Goal: Transaction & Acquisition: Purchase product/service

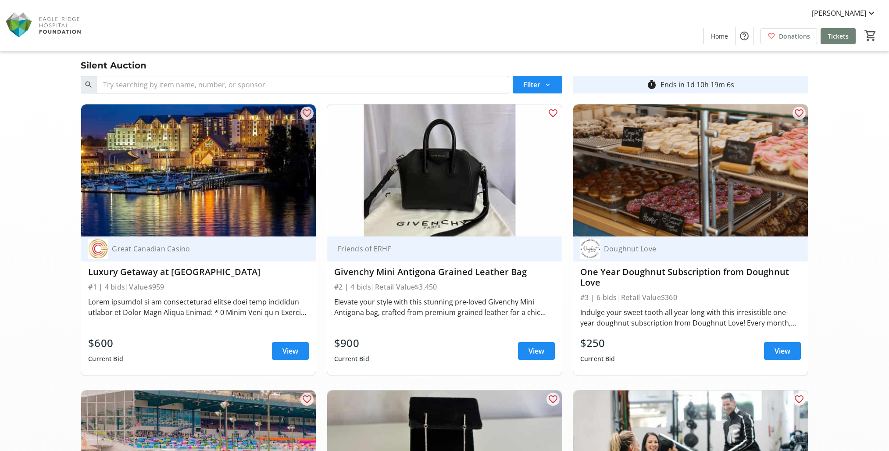
scroll to position [6135, 0]
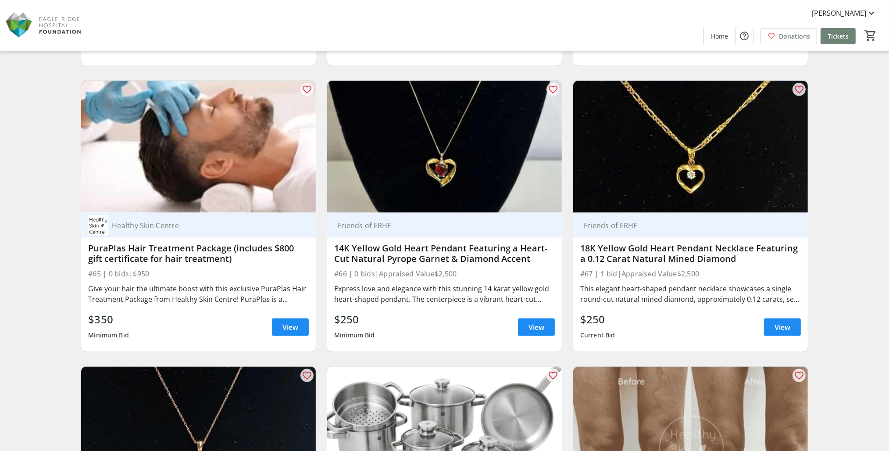
scroll to position [6189, 0]
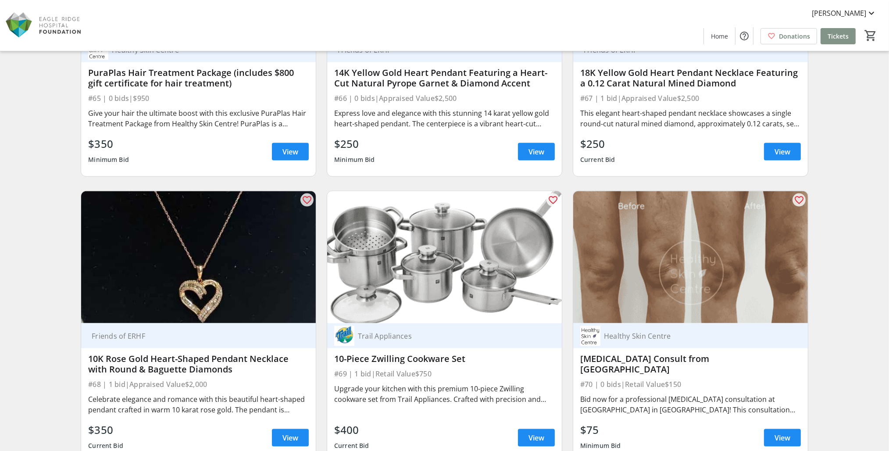
click at [833, 34] on span "Tickets" at bounding box center [837, 36] width 21 height 9
